Goal: Navigation & Orientation: Find specific page/section

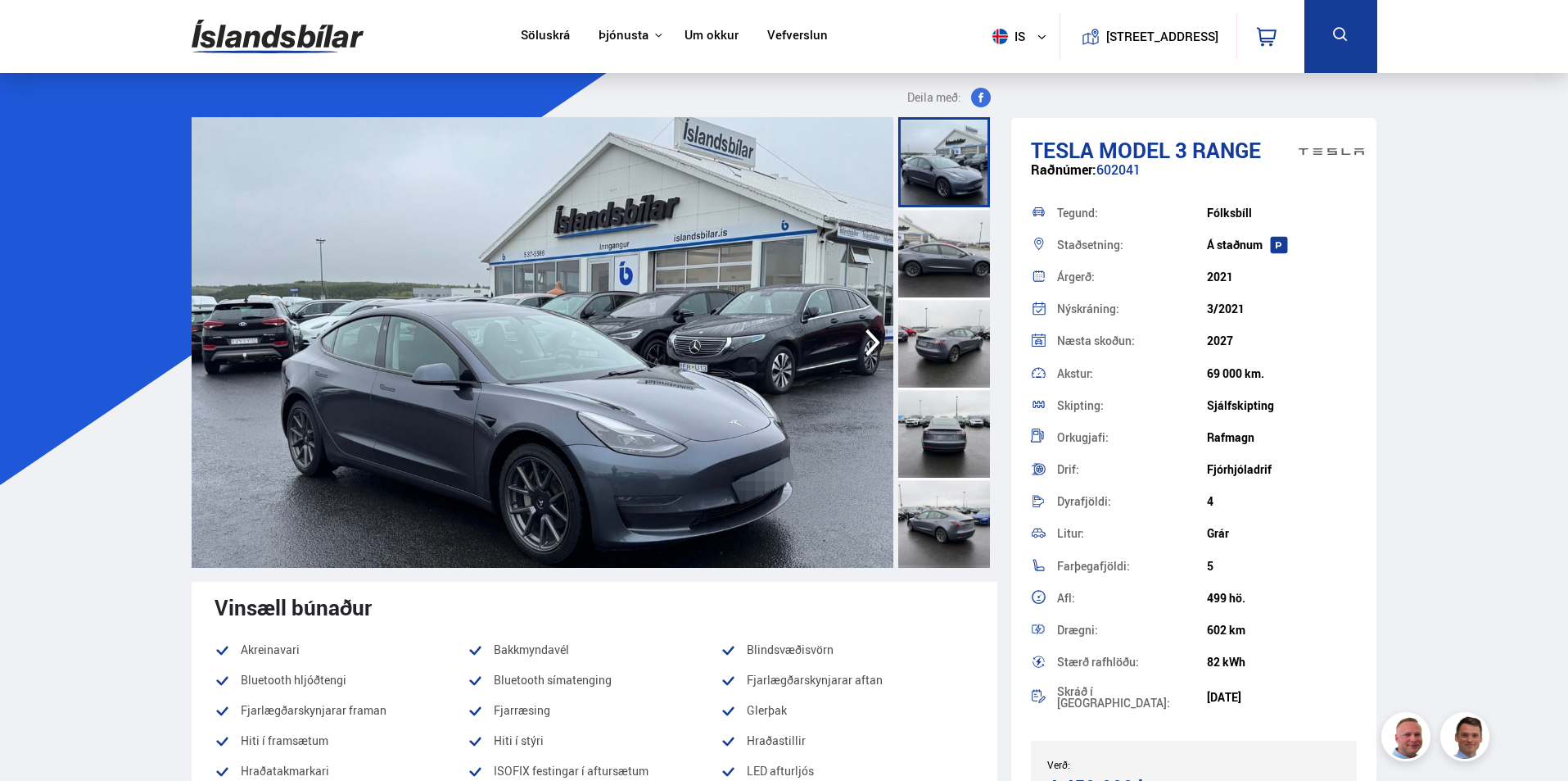
click at [947, 524] on div at bounding box center [944, 522] width 92 height 90
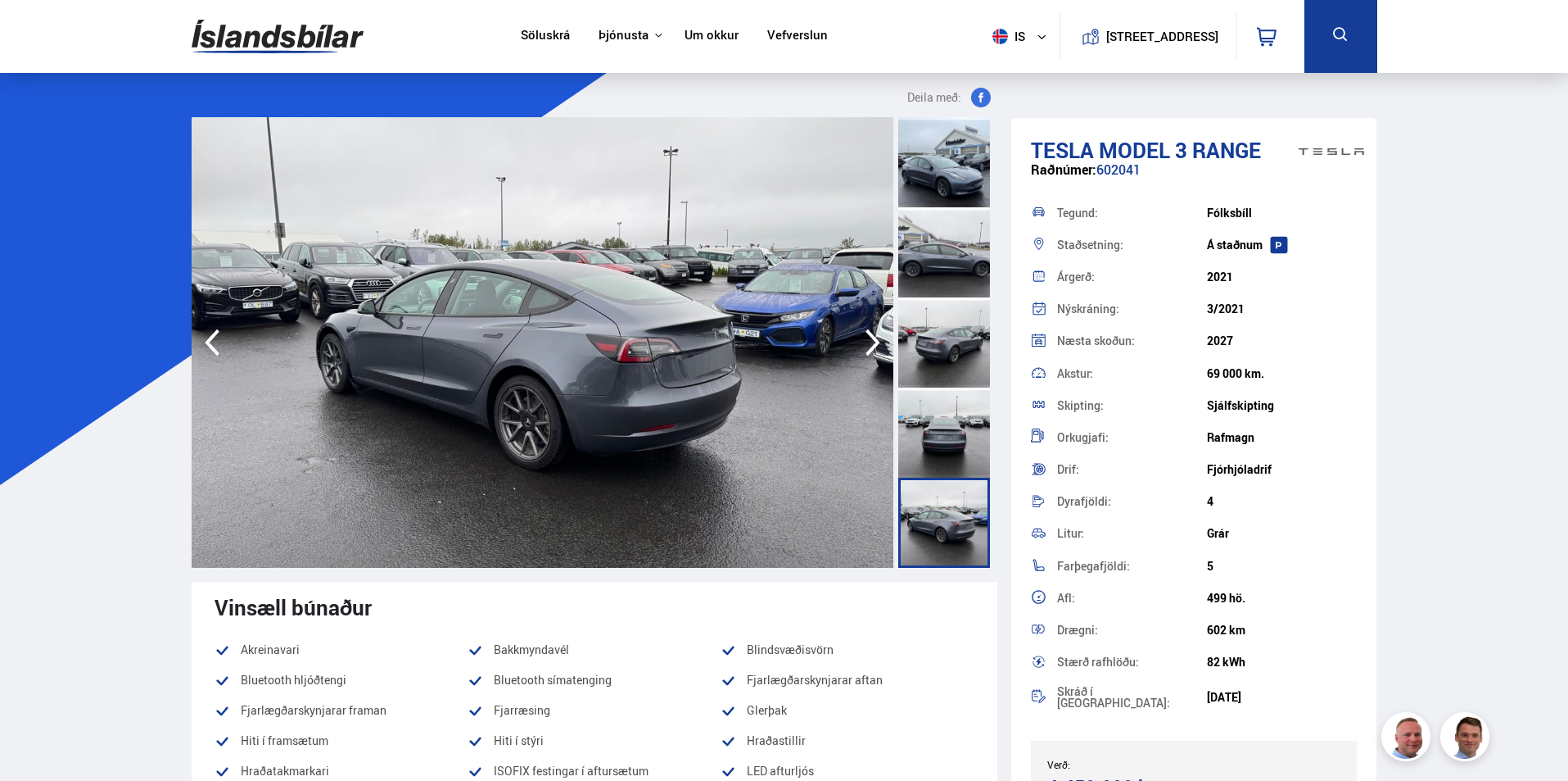
click at [708, 37] on link "Um okkur" at bounding box center [711, 36] width 54 height 17
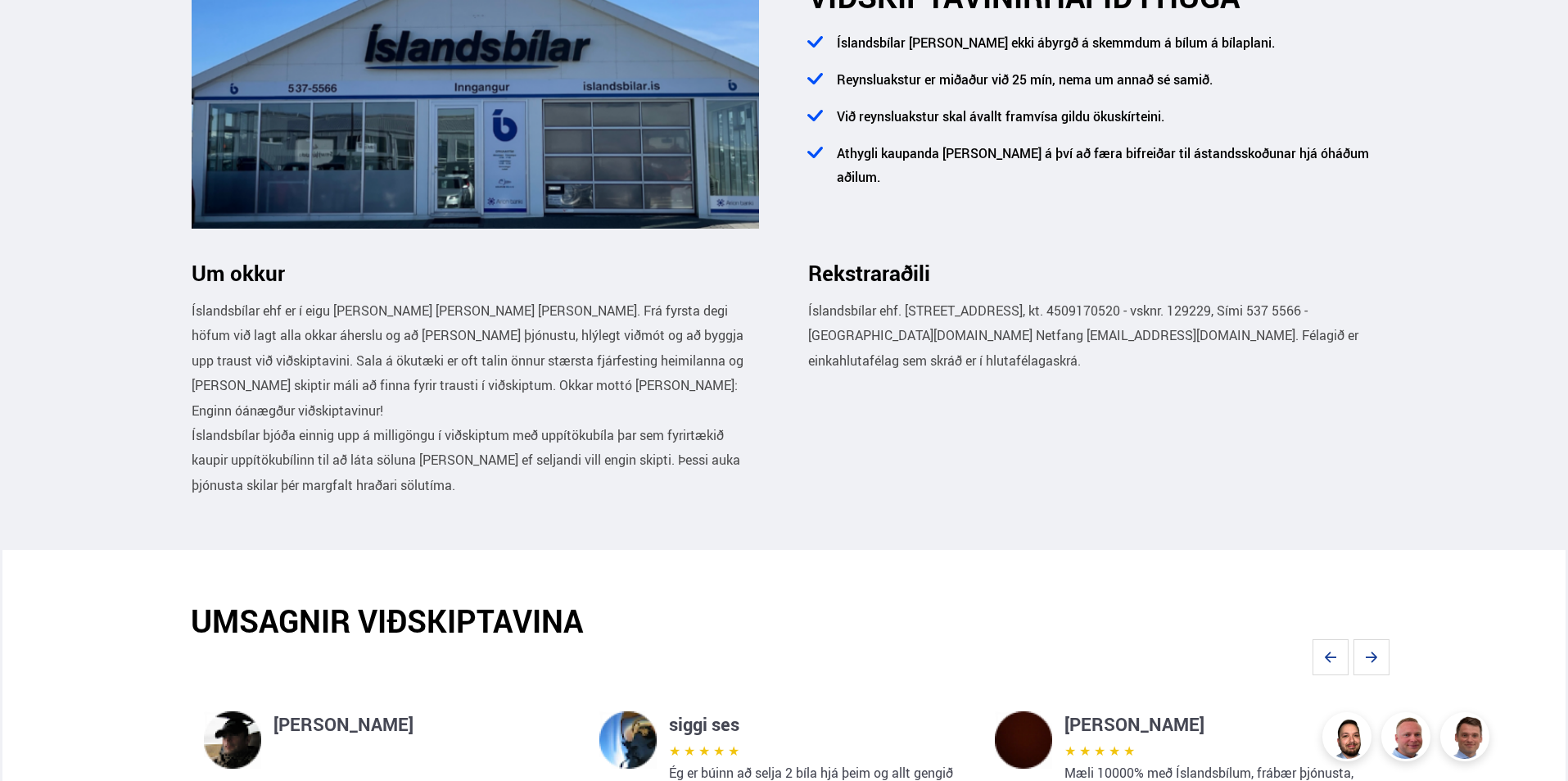
scroll to position [983, 0]
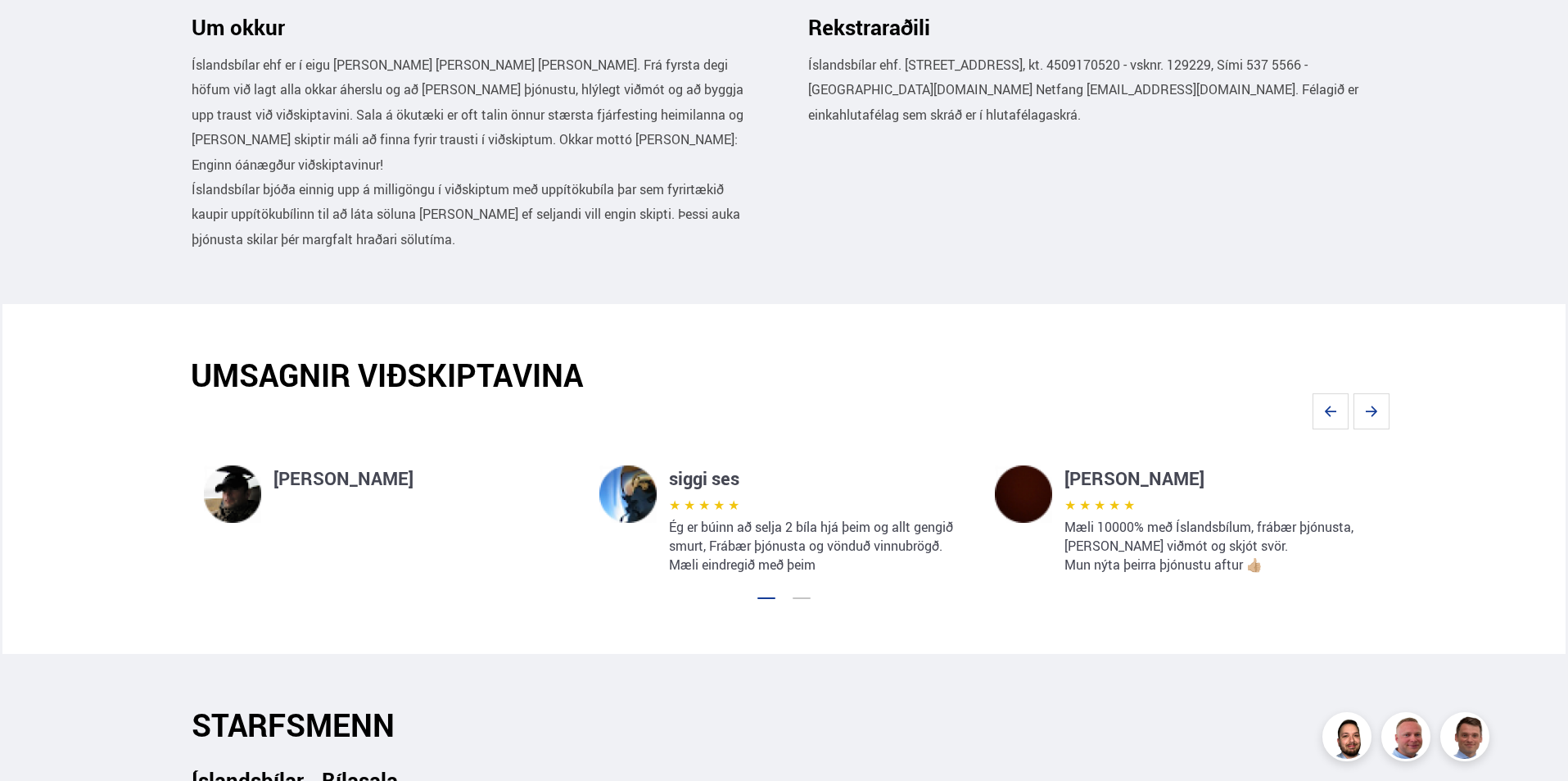
click at [322, 481] on h4 "[PERSON_NAME]" at bounding box center [423, 478] width 300 height 27
click at [708, 473] on h4 "siggi ses" at bounding box center [820, 478] width 300 height 27
